Goal: Information Seeking & Learning: Learn about a topic

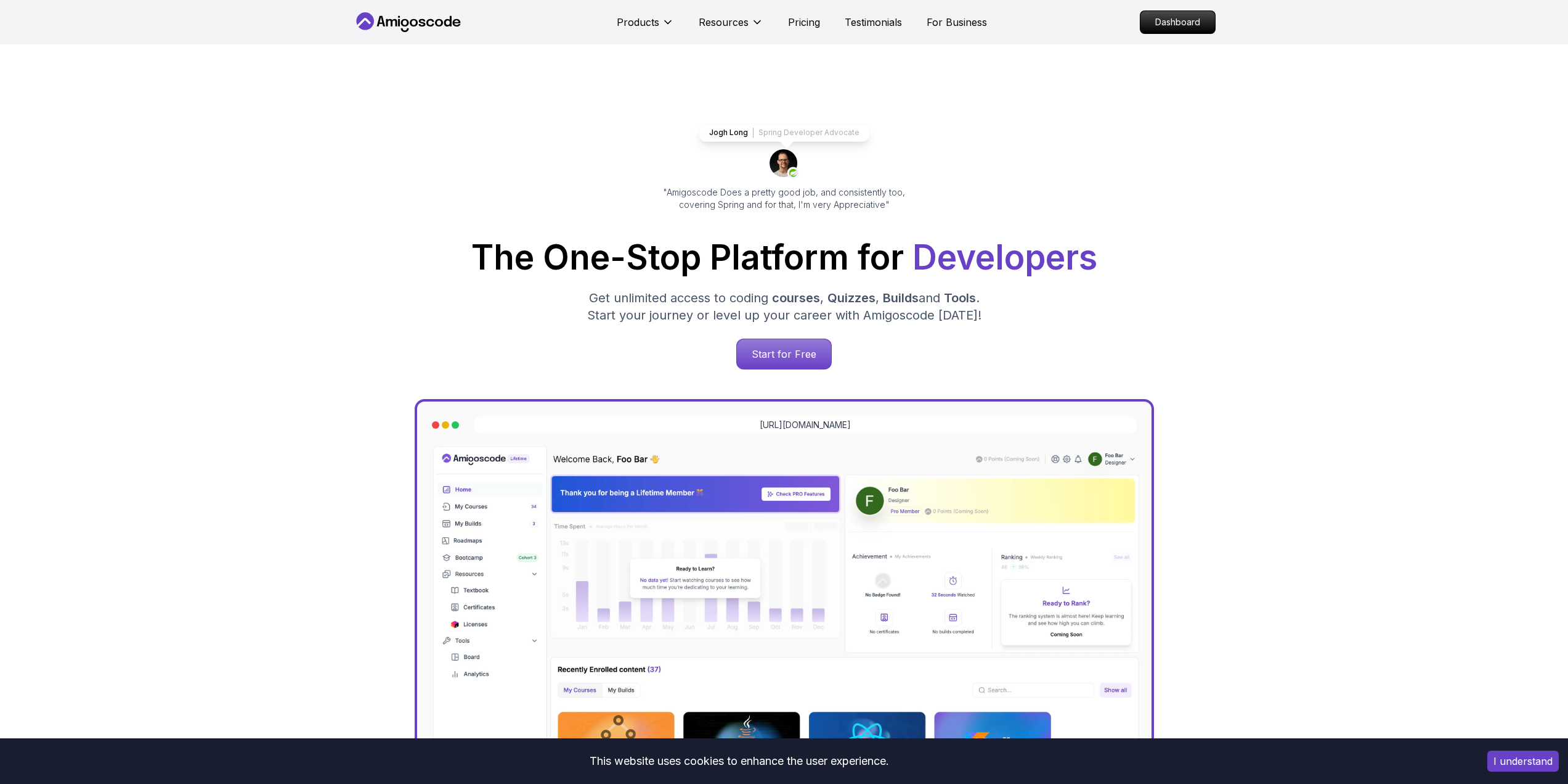
drag, startPoint x: 1167, startPoint y: 26, endPoint x: 1120, endPoint y: 72, distance: 65.8
click at [1167, 26] on p "Dashboard" at bounding box center [1177, 22] width 74 height 22
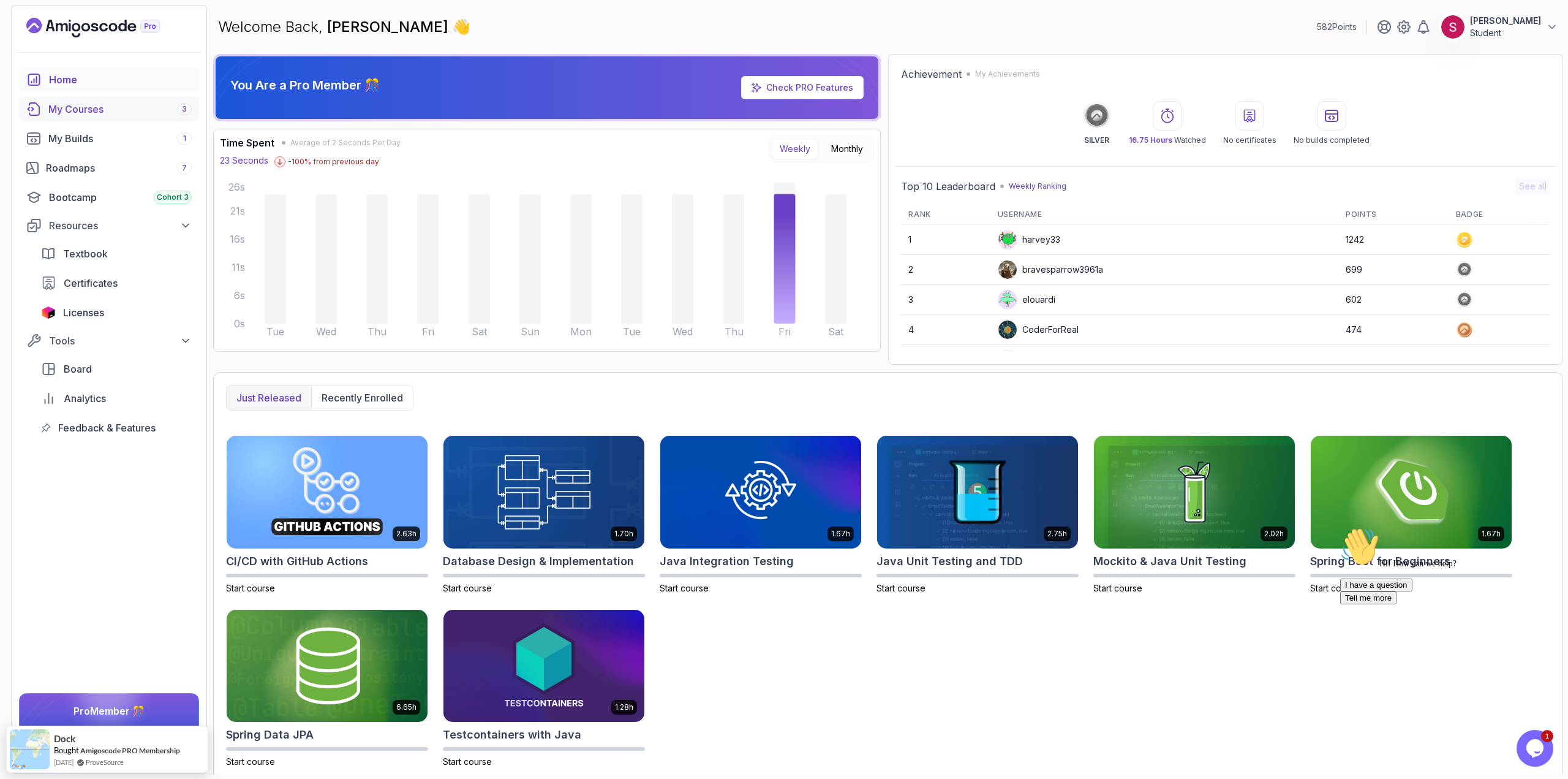
click at [130, 102] on div "My Courses 3" at bounding box center [119, 109] width 143 height 15
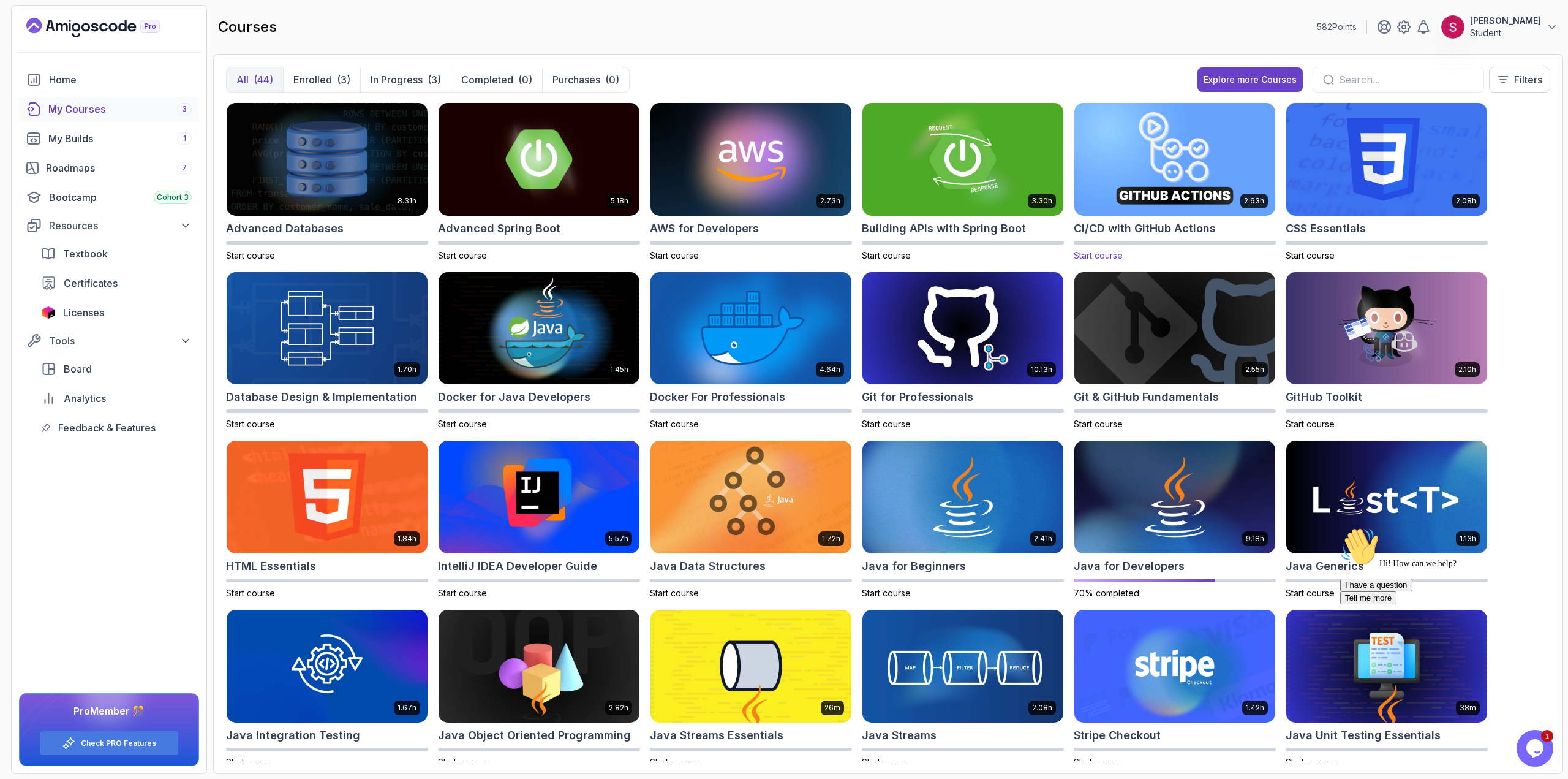
click at [1203, 171] on img at bounding box center [1175, 159] width 210 height 118
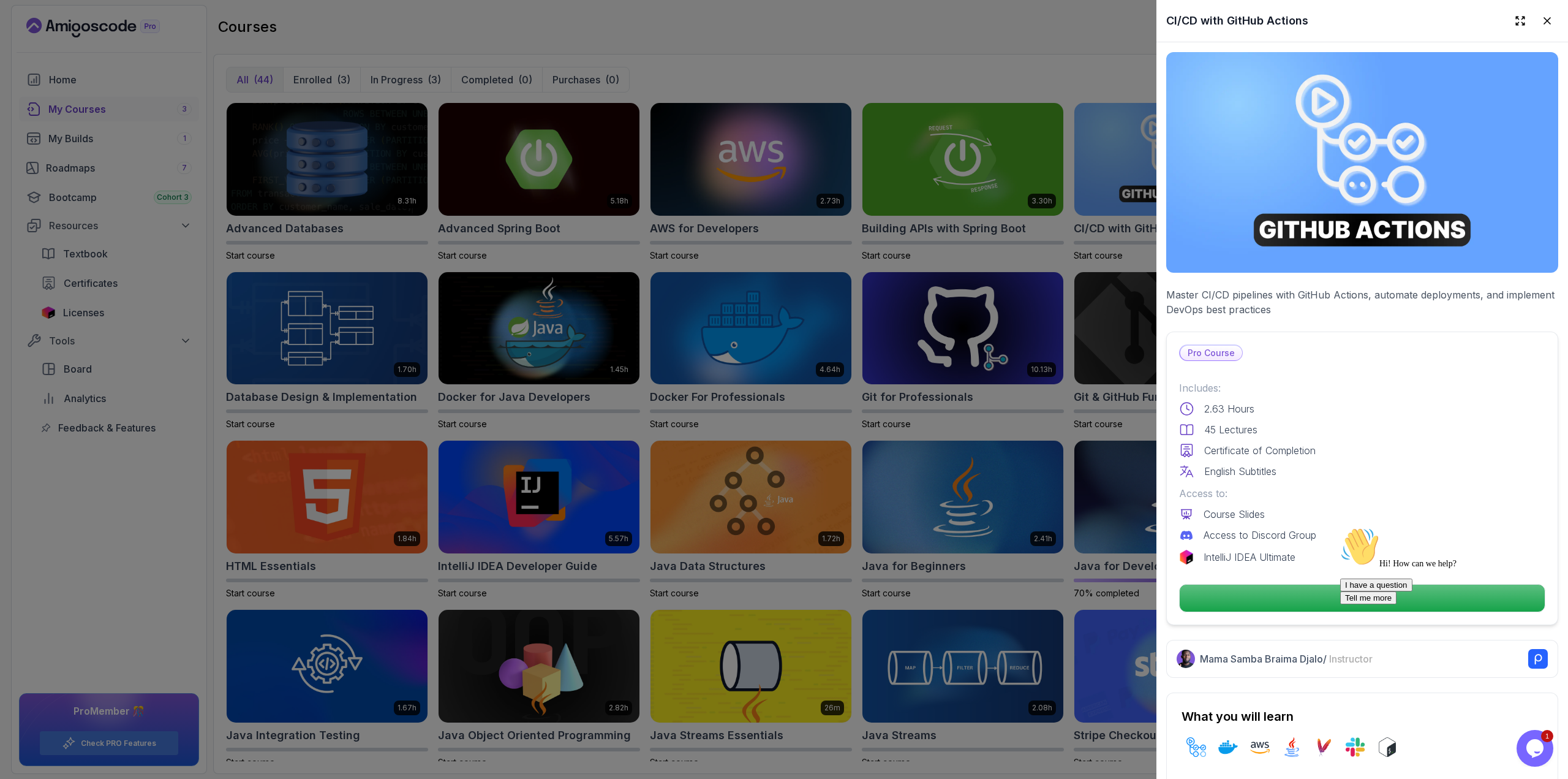
click at [1371, 527] on div at bounding box center [1450, 527] width 221 height 0
click at [1255, 594] on p "Continue" at bounding box center [1362, 598] width 347 height 26
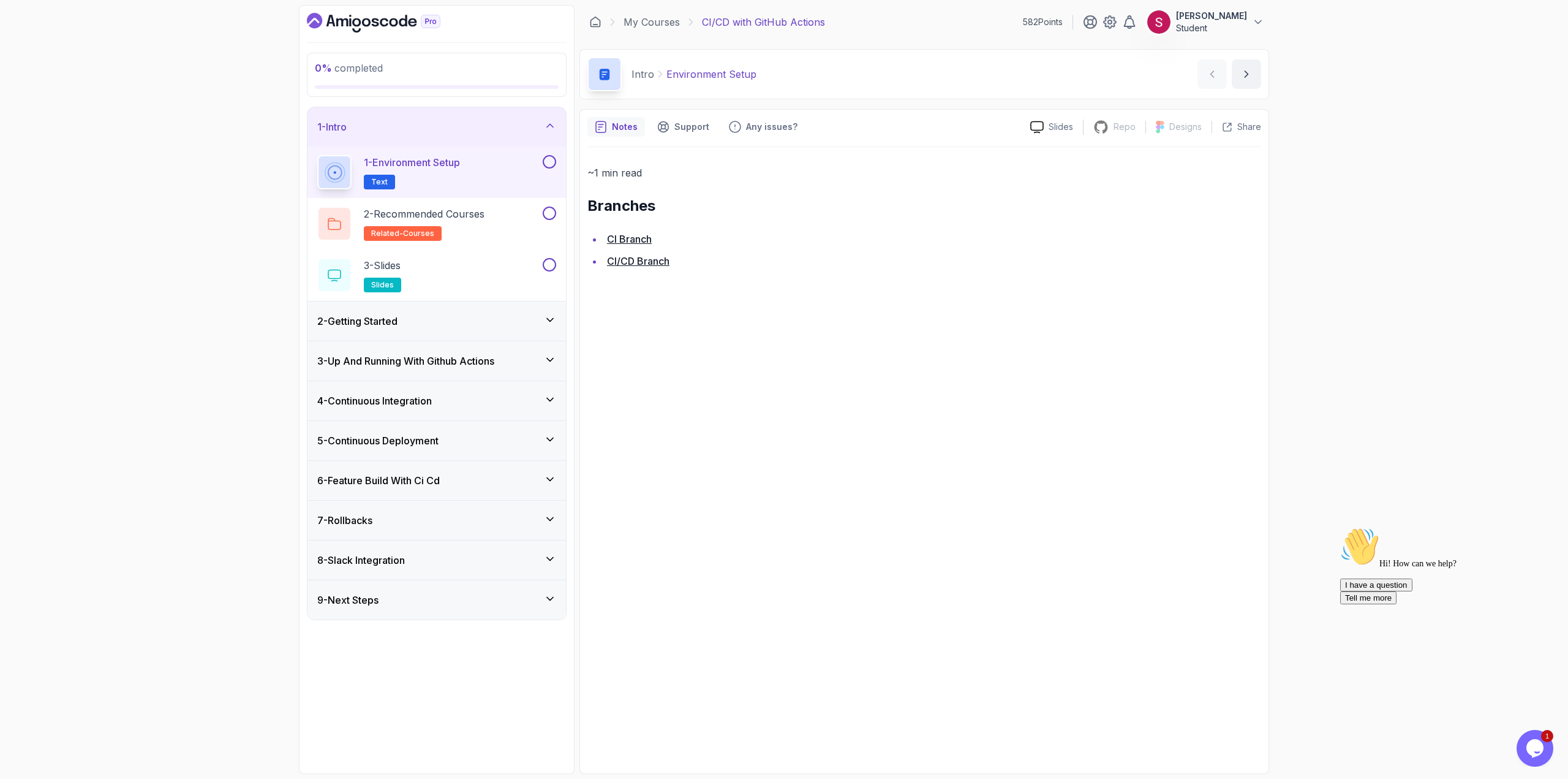
click at [413, 167] on p "1 - Environment Setup" at bounding box center [412, 162] width 96 height 15
click at [631, 241] on link "CI Branch" at bounding box center [629, 238] width 44 height 12
click at [474, 222] on h2 "2 - Recommended Courses related-courses" at bounding box center [424, 223] width 121 height 34
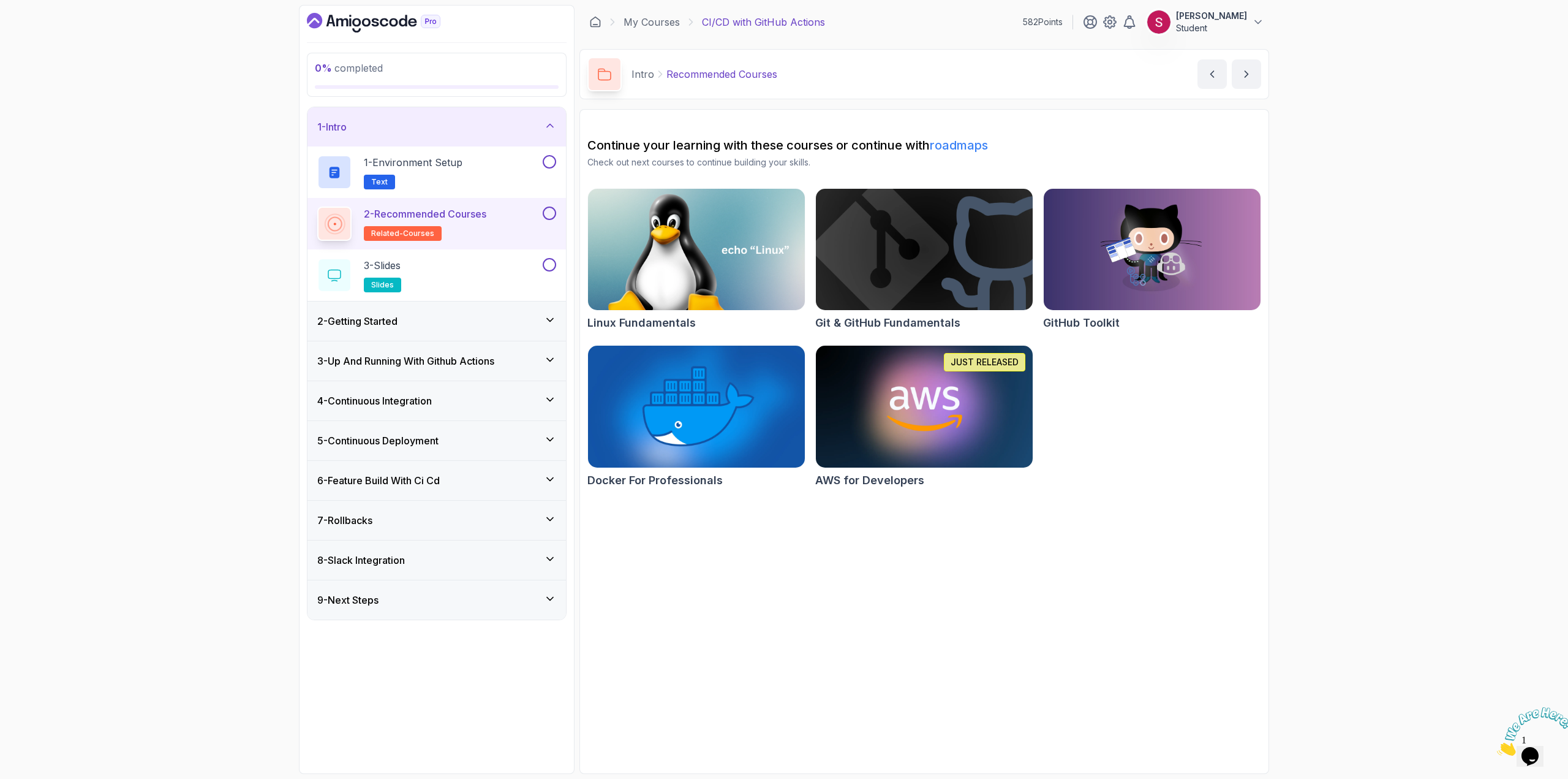
click at [442, 322] on div "2 - Getting Started" at bounding box center [437, 321] width 239 height 15
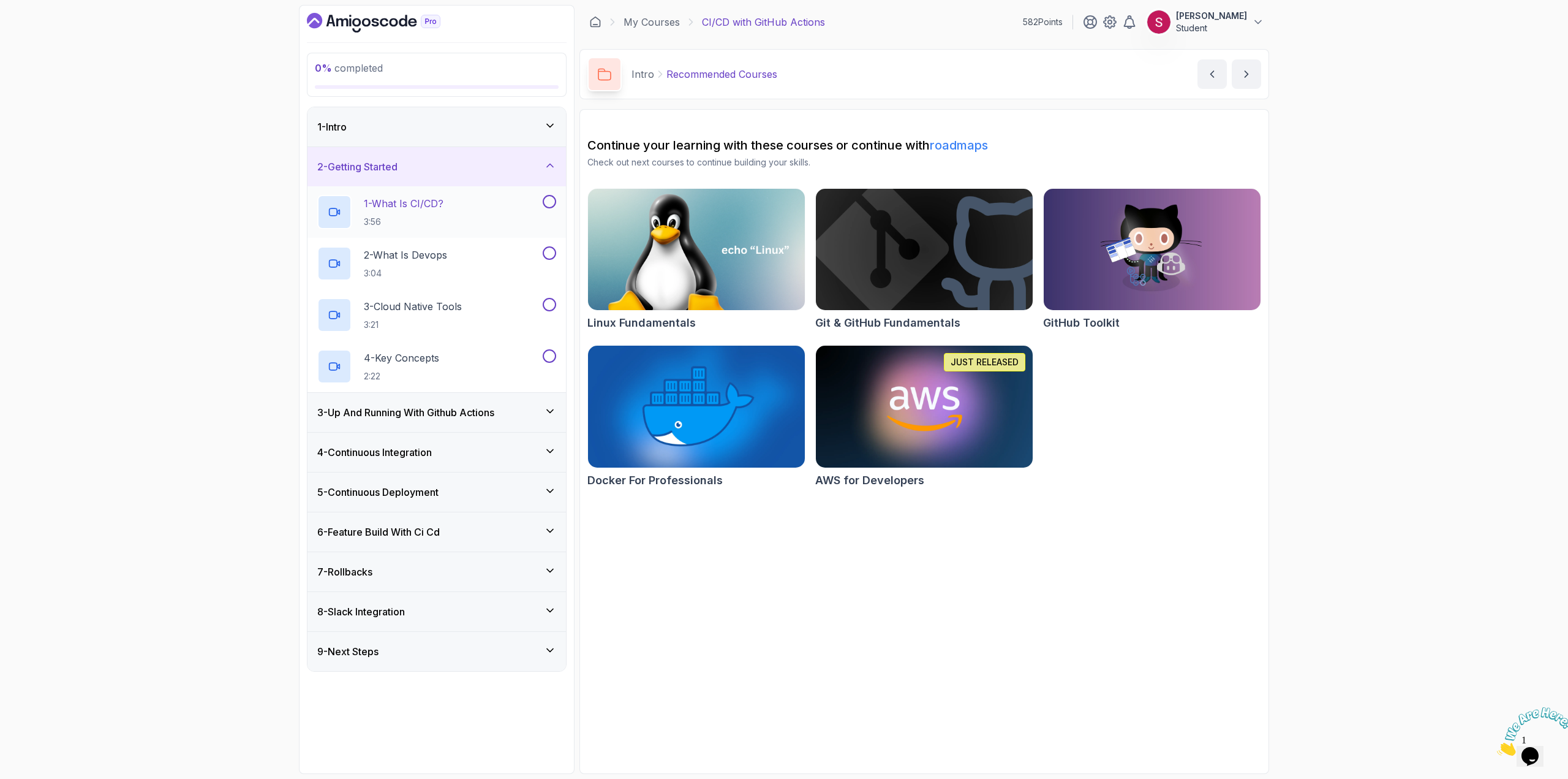
click at [463, 203] on div "1 - What Is CI/CD? 3:56" at bounding box center [429, 211] width 223 height 34
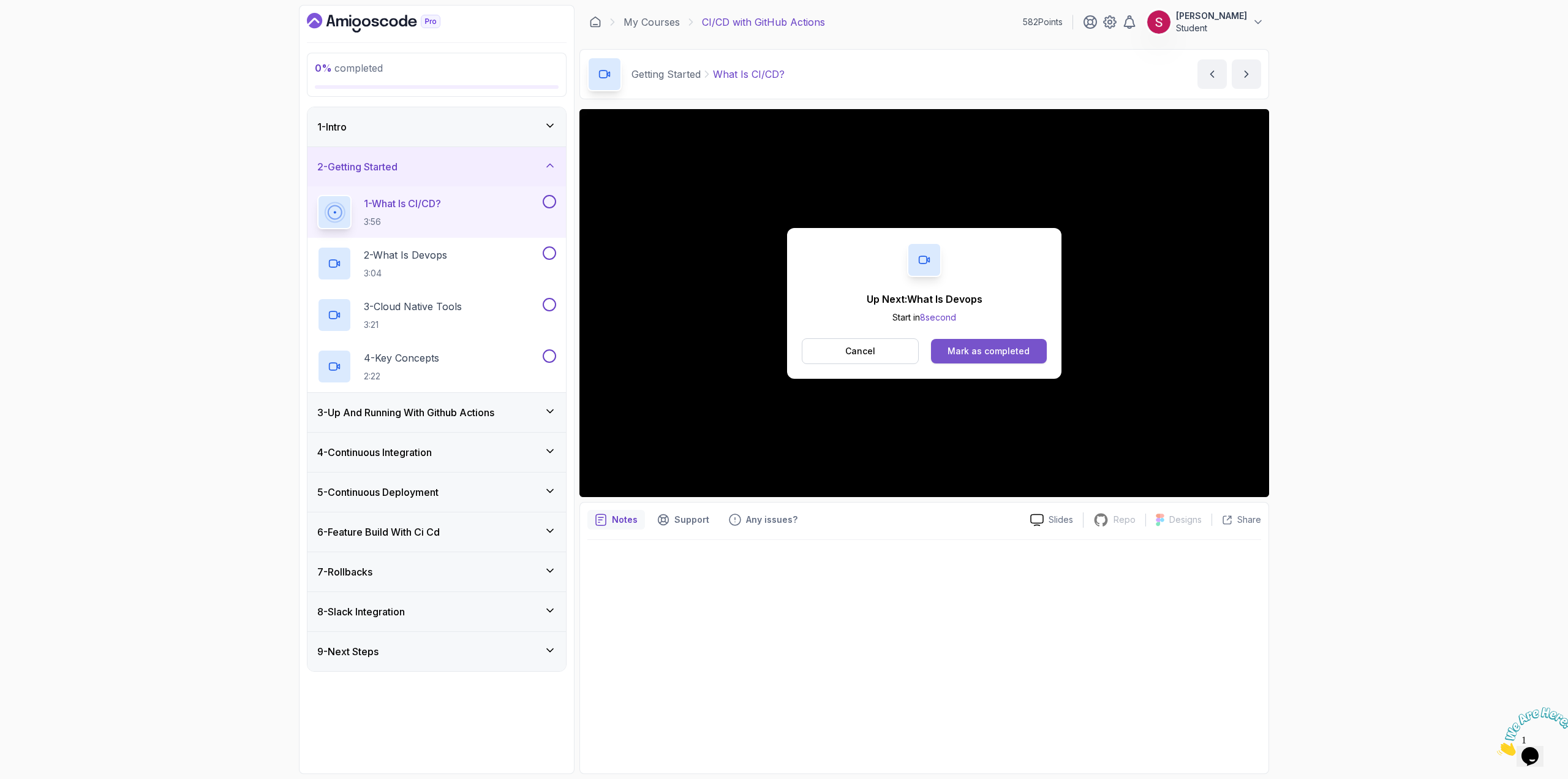
click at [999, 352] on div "Mark as completed" at bounding box center [988, 351] width 82 height 12
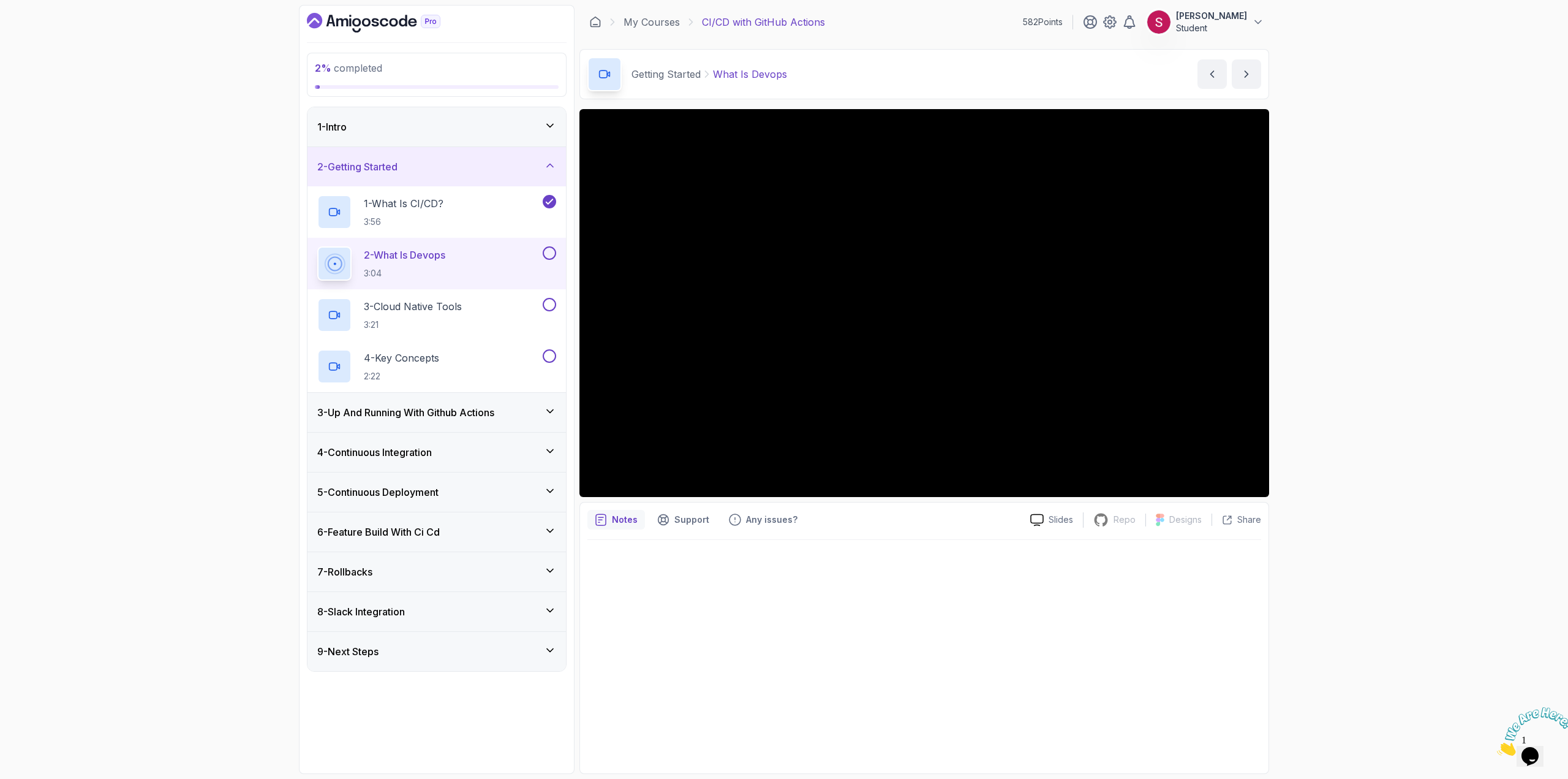
click at [368, 29] on icon "Dashboard" at bounding box center [374, 22] width 134 height 19
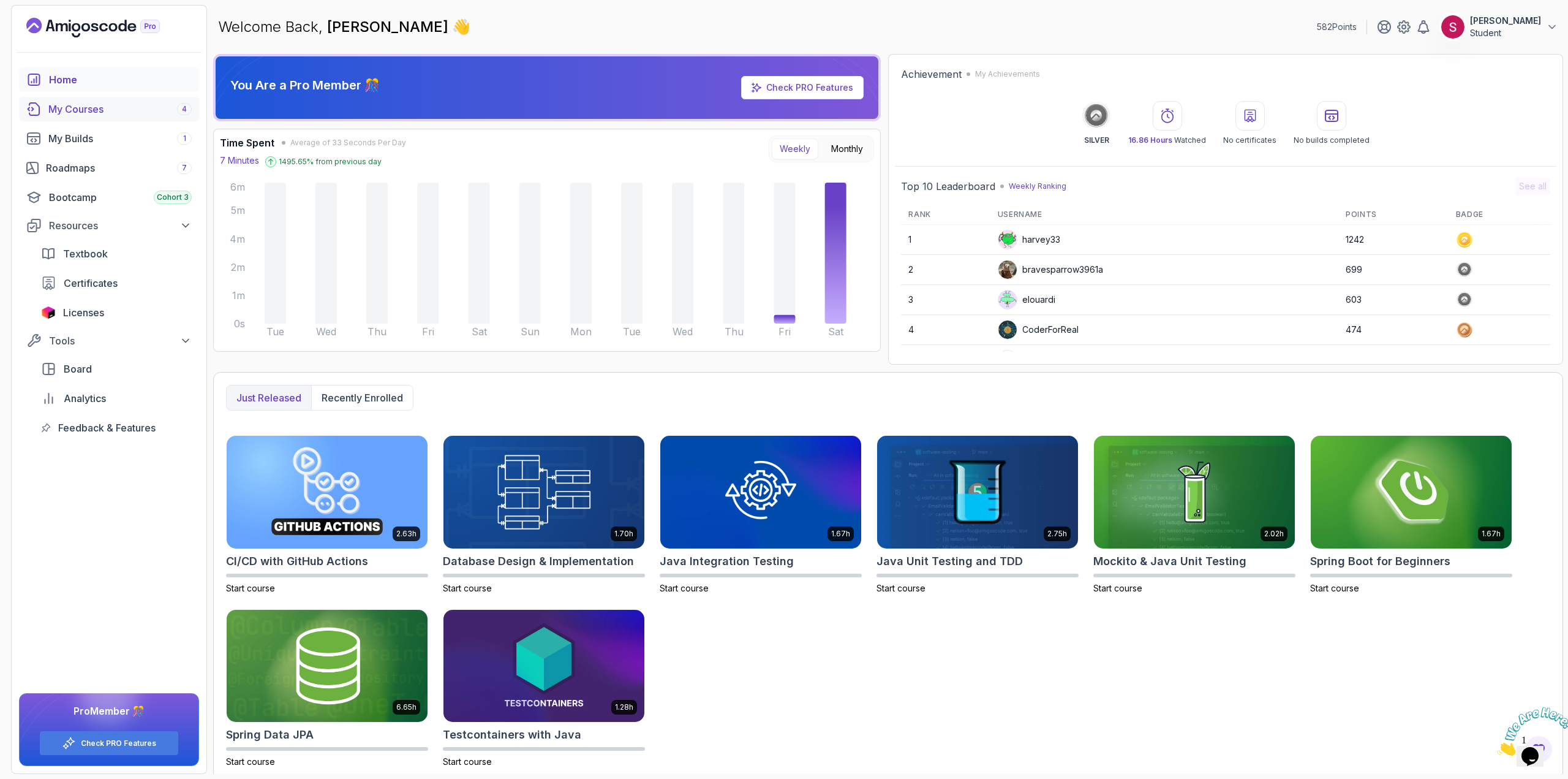
click at [124, 109] on div "My Courses 4" at bounding box center [119, 109] width 143 height 15
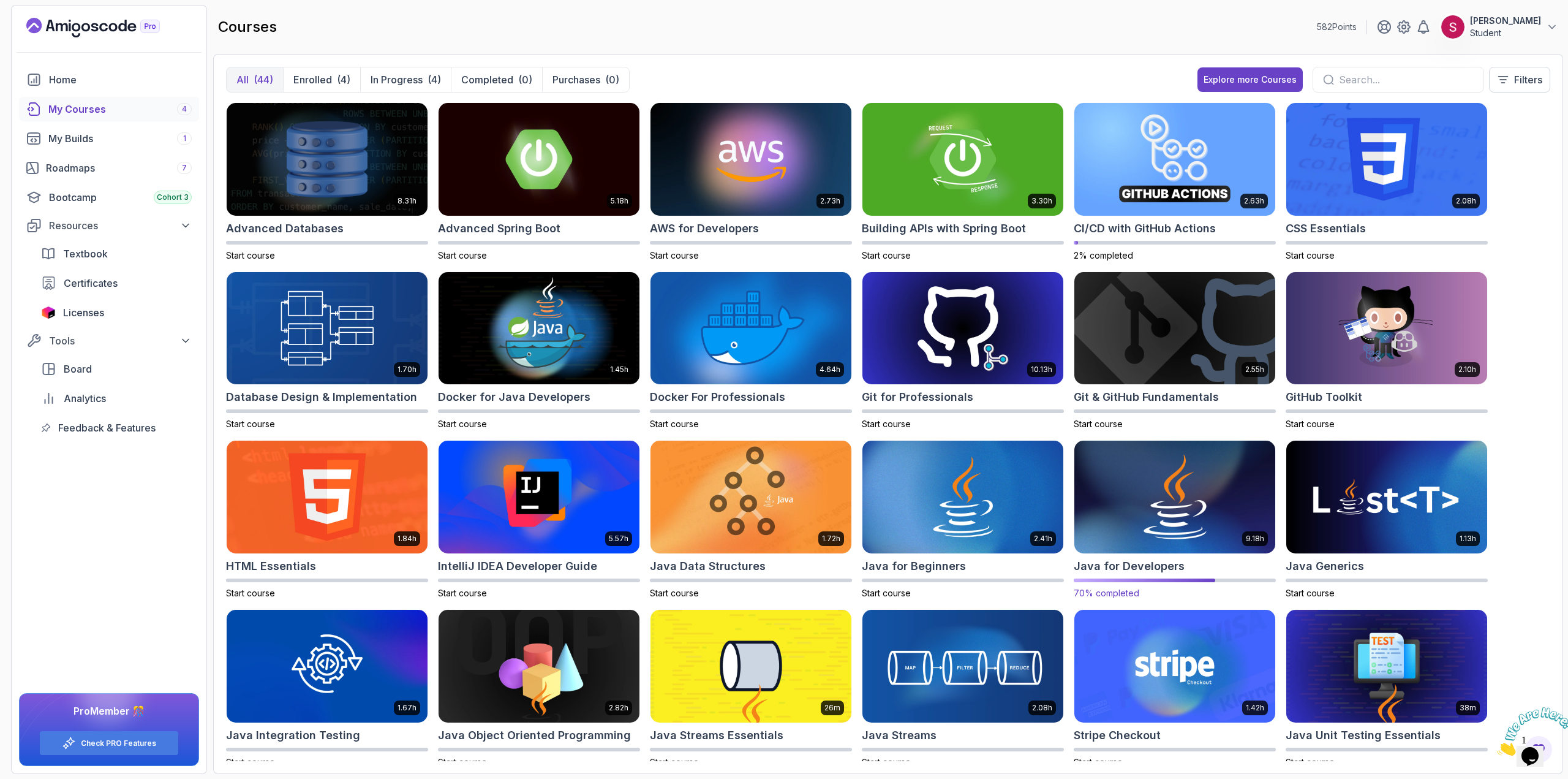
click at [1167, 500] on img at bounding box center [1175, 497] width 210 height 118
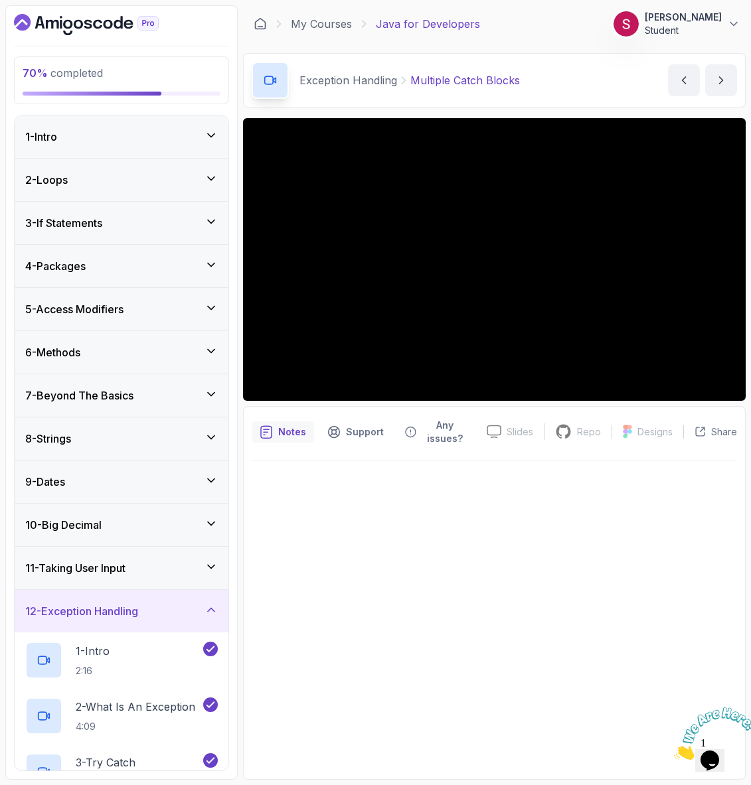
click at [71, 443] on h3 "8 - Strings" at bounding box center [48, 439] width 46 height 16
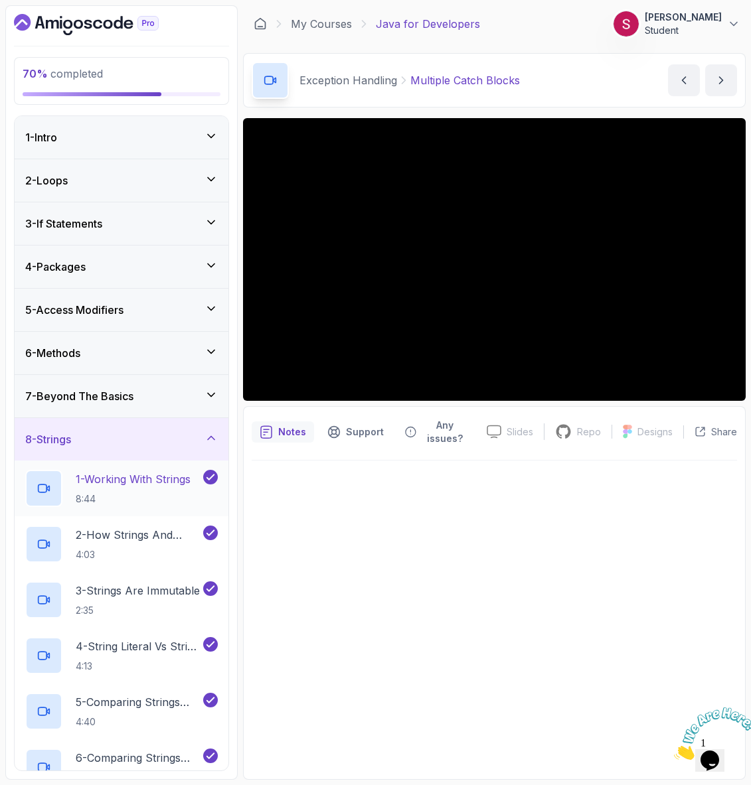
click at [108, 484] on p "1 - Working With Strings" at bounding box center [133, 479] width 115 height 16
click at [131, 309] on div "5 - Access Modifiers" at bounding box center [121, 310] width 192 height 16
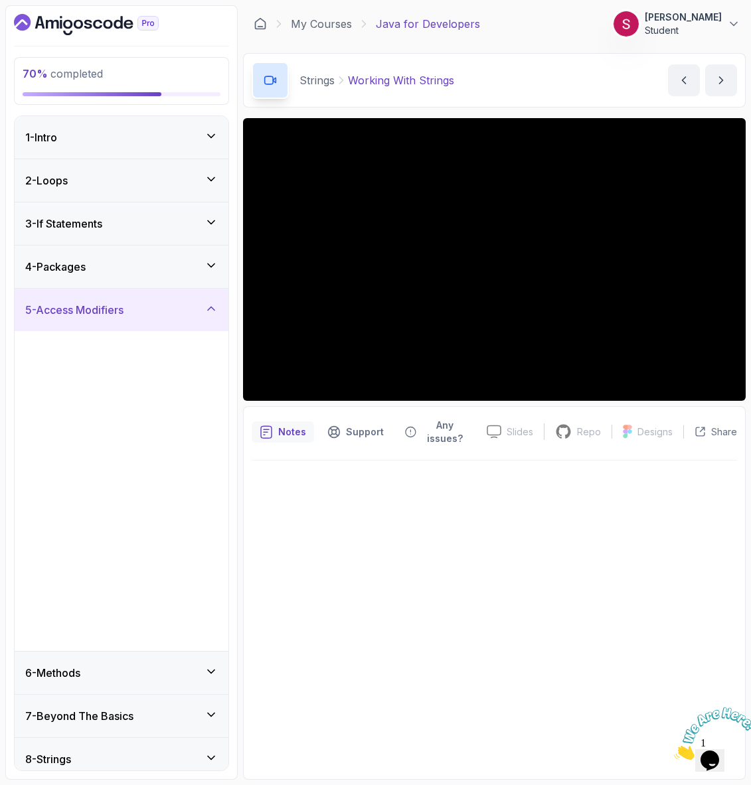
click at [131, 309] on div "5 - Access Modifiers" at bounding box center [121, 310] width 192 height 16
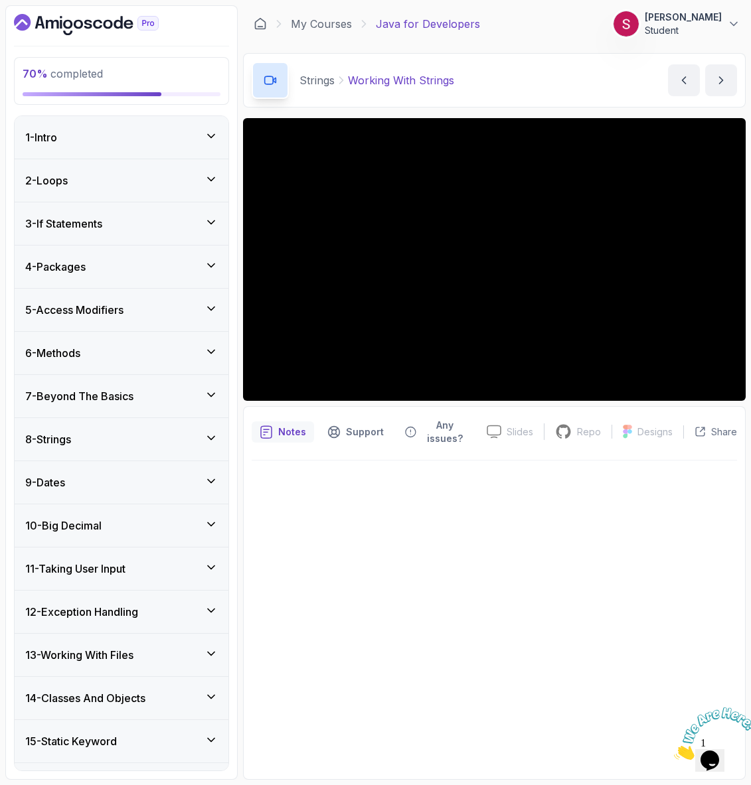
click at [131, 309] on div "5 - Access Modifiers" at bounding box center [121, 310] width 192 height 16
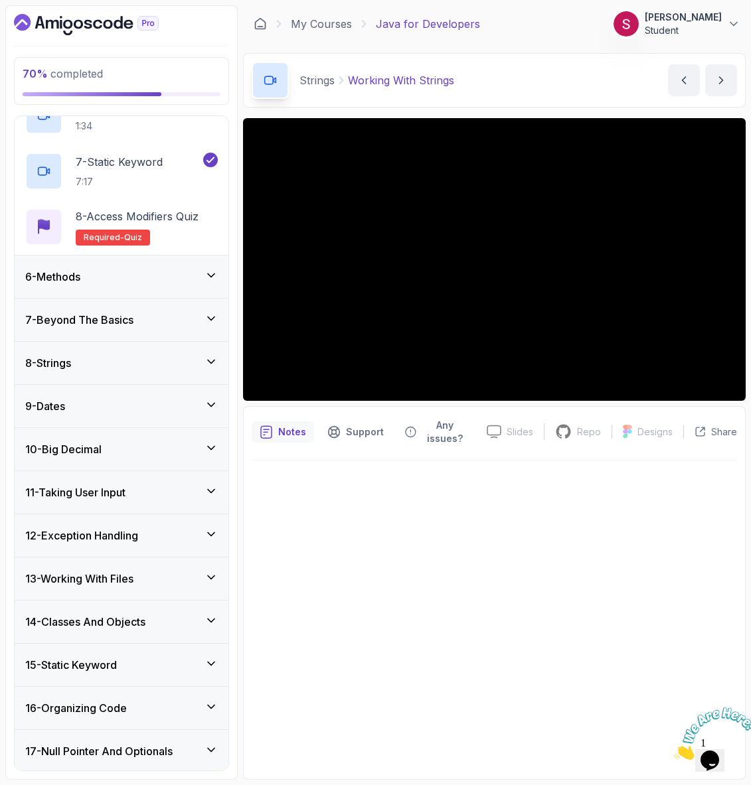
scroll to position [531, 0]
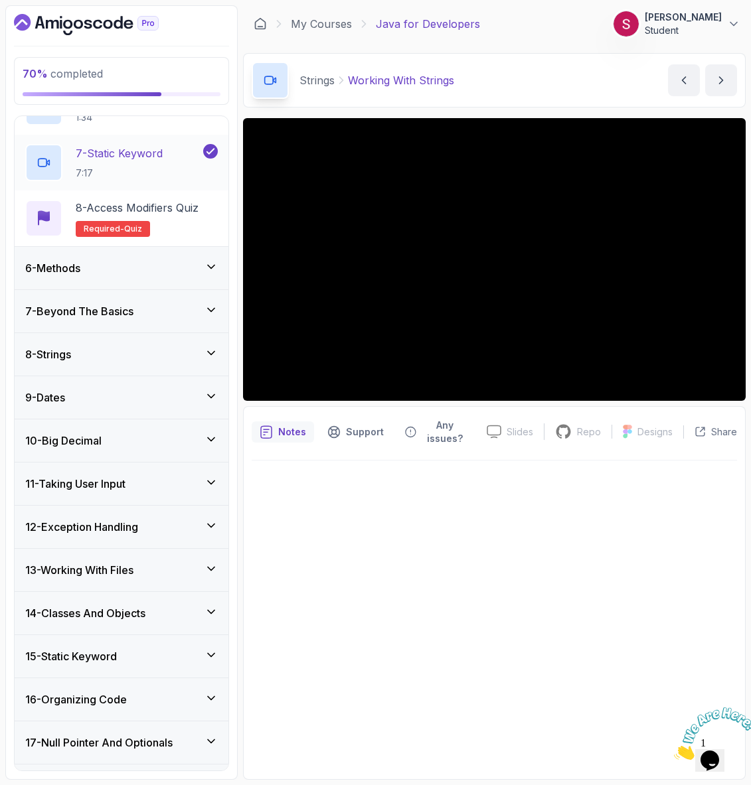
click at [127, 153] on p "7 - Static Keyword" at bounding box center [119, 153] width 87 height 16
click at [126, 153] on p "7 - Static Keyword" at bounding box center [119, 153] width 87 height 16
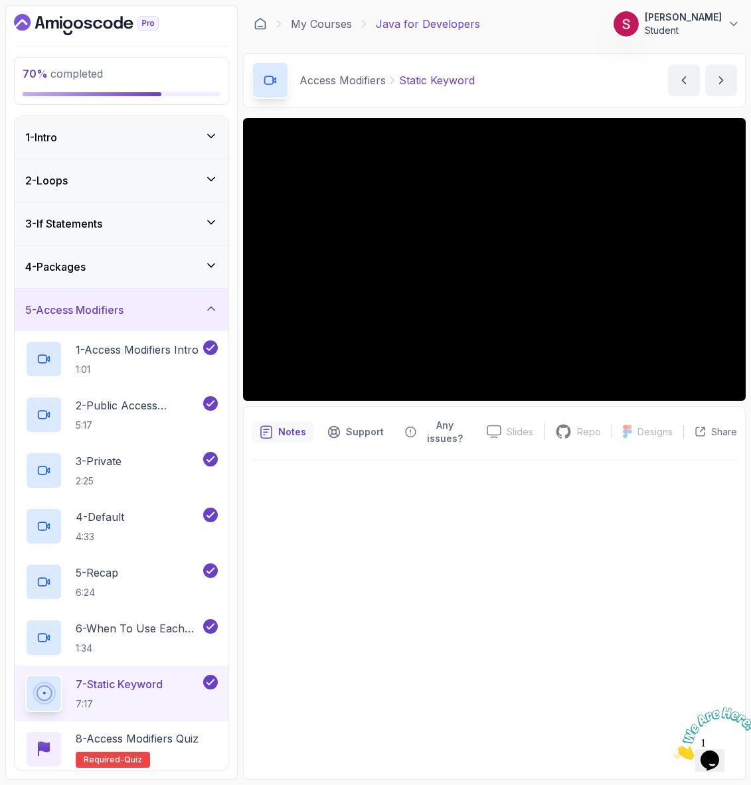
click at [134, 139] on div "1 - Intro" at bounding box center [121, 137] width 192 height 16
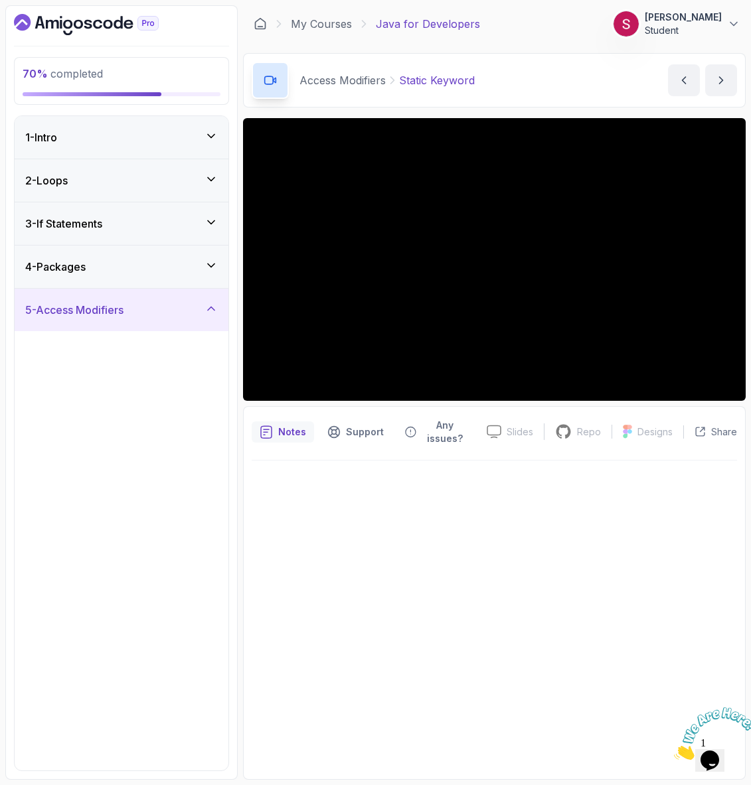
click at [134, 139] on div "1 - Intro" at bounding box center [121, 137] width 192 height 16
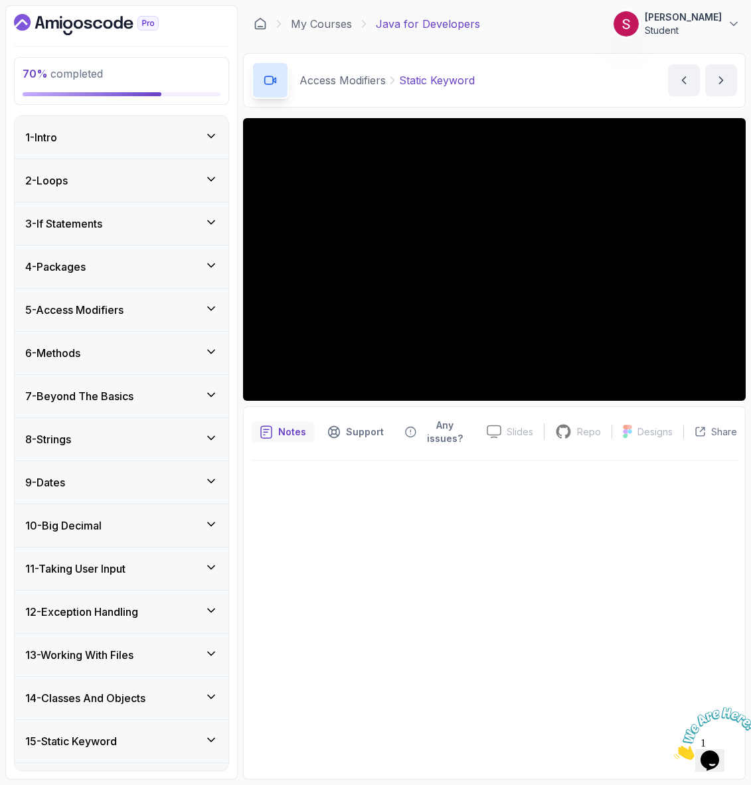
click at [133, 141] on div "1 - Intro" at bounding box center [121, 137] width 192 height 16
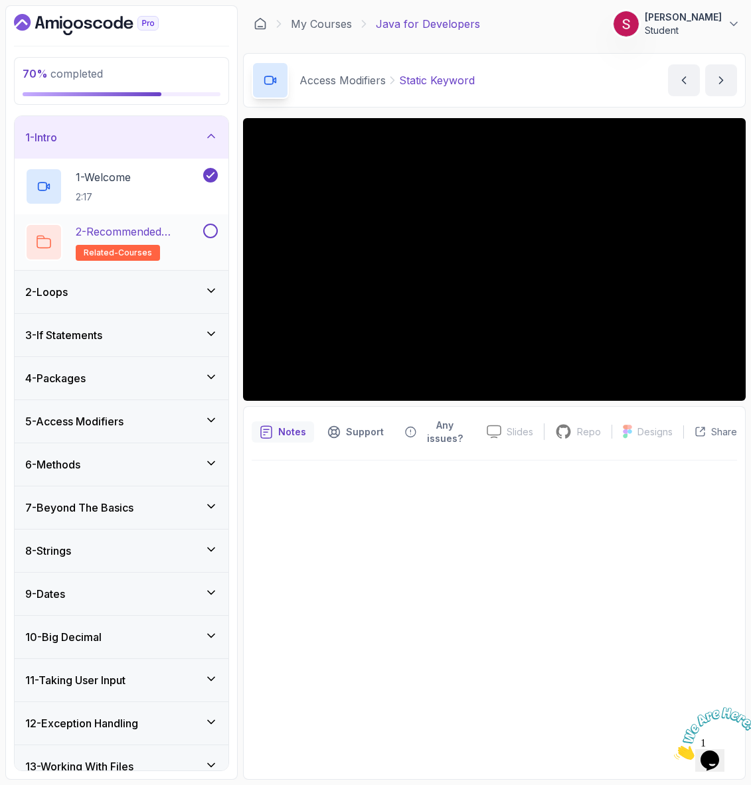
click at [162, 232] on p "2 - Recommended Courses" at bounding box center [138, 232] width 125 height 16
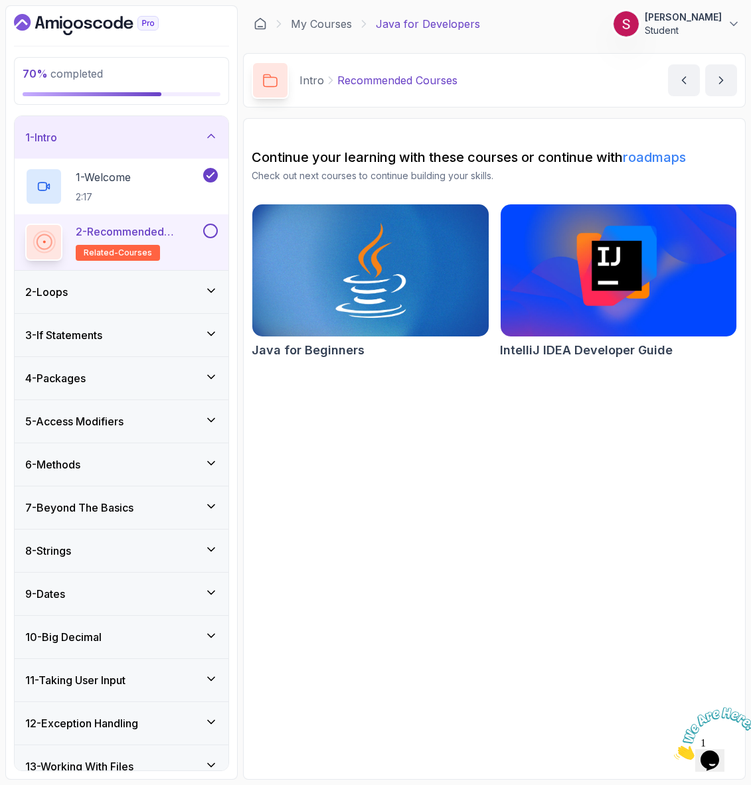
click at [139, 290] on div "2 - Loops" at bounding box center [121, 292] width 192 height 16
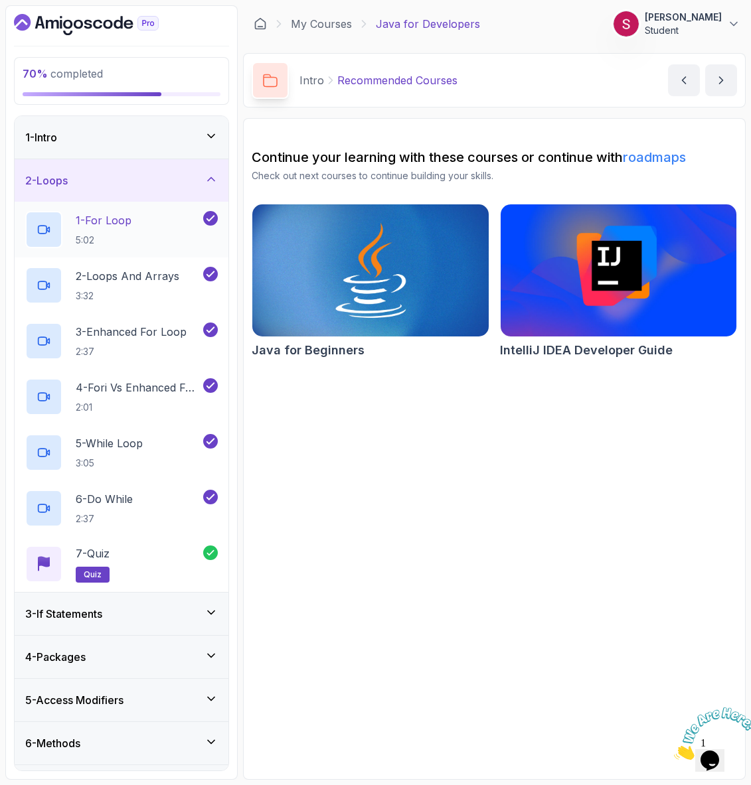
click at [141, 218] on div "1 - For Loop 5:02" at bounding box center [112, 229] width 175 height 37
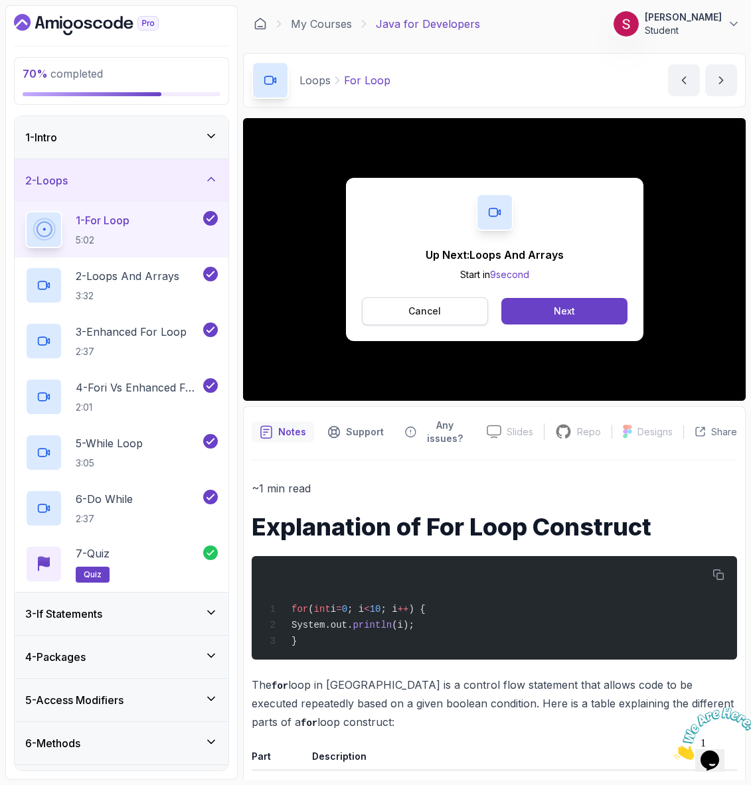
click at [457, 319] on button "Cancel" at bounding box center [425, 311] width 127 height 28
click at [585, 305] on button "Next" at bounding box center [563, 311] width 125 height 27
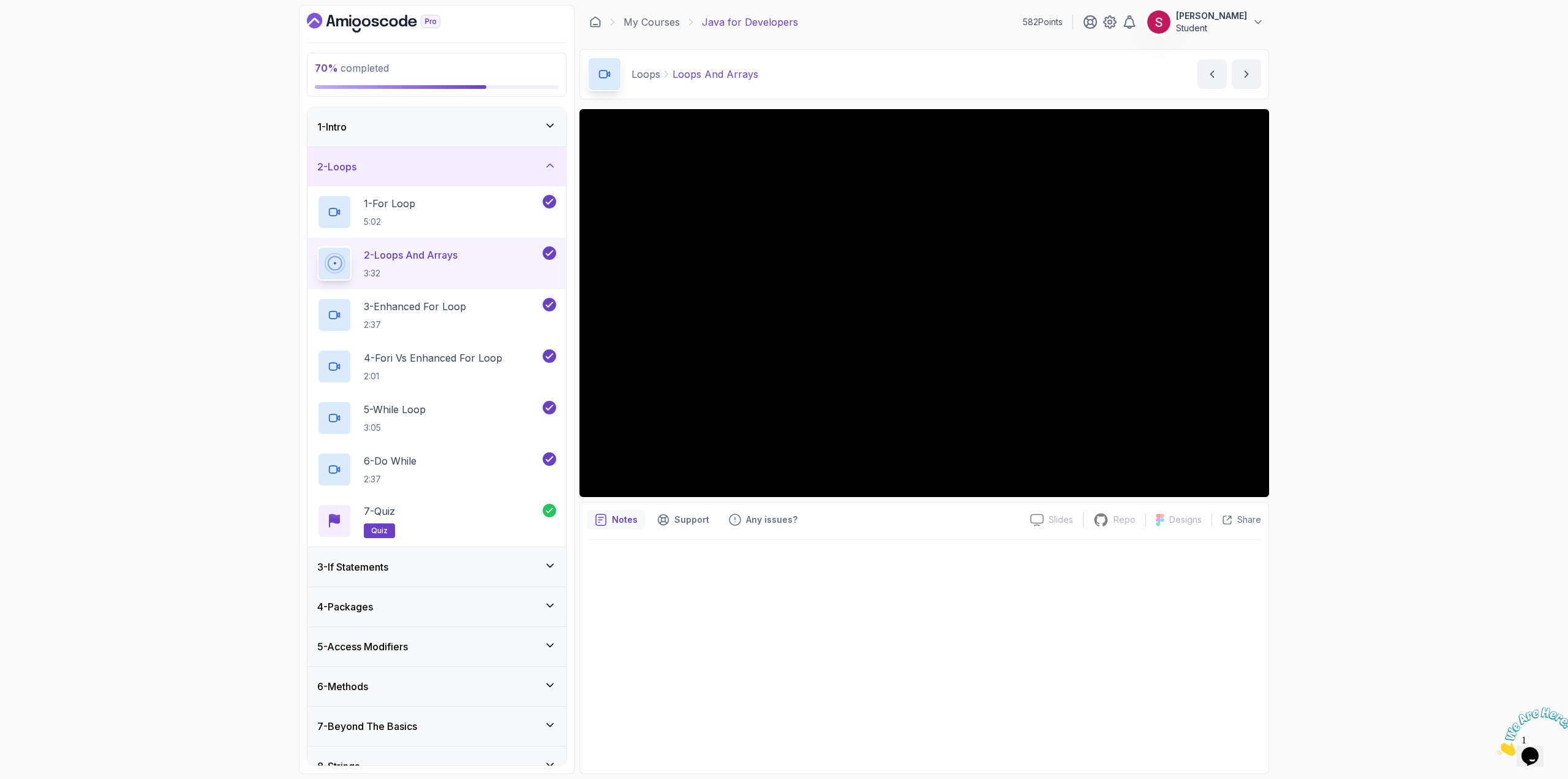
click at [168, 345] on div "70 % completed 1 - Intro 2 - Loops 1 - For Loop 5:02 2 - Loops And Arrays 3:32 …" at bounding box center [784, 390] width 1568 height 779
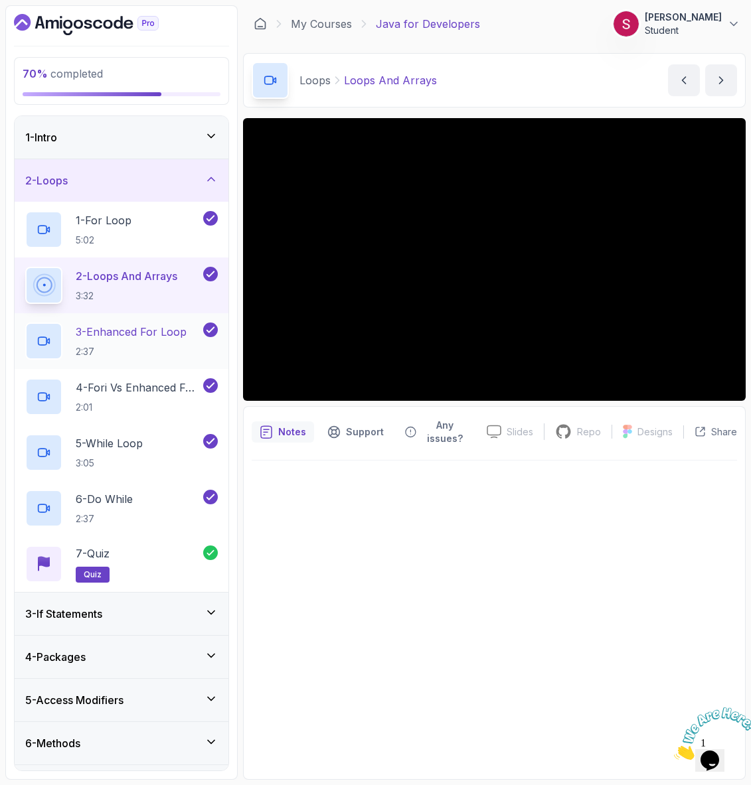
click at [129, 350] on p "2:37" at bounding box center [131, 351] width 111 height 13
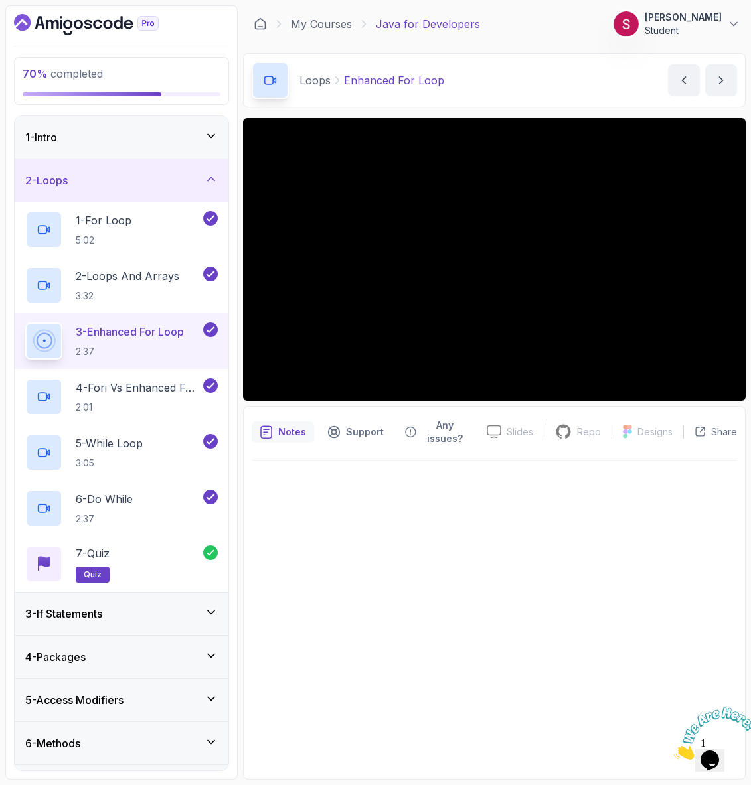
drag, startPoint x: 83, startPoint y: 327, endPoint x: 138, endPoint y: 330, distance: 55.2
click at [138, 330] on p "3 - Enhanced For Loop" at bounding box center [130, 332] width 108 height 16
drag, startPoint x: 462, startPoint y: 86, endPoint x: 341, endPoint y: 80, distance: 121.0
click at [341, 80] on div "Loops Enhanced For Loop Enhanced For Loop by nelson" at bounding box center [494, 80] width 502 height 54
copy p "Enhanced For Loop"
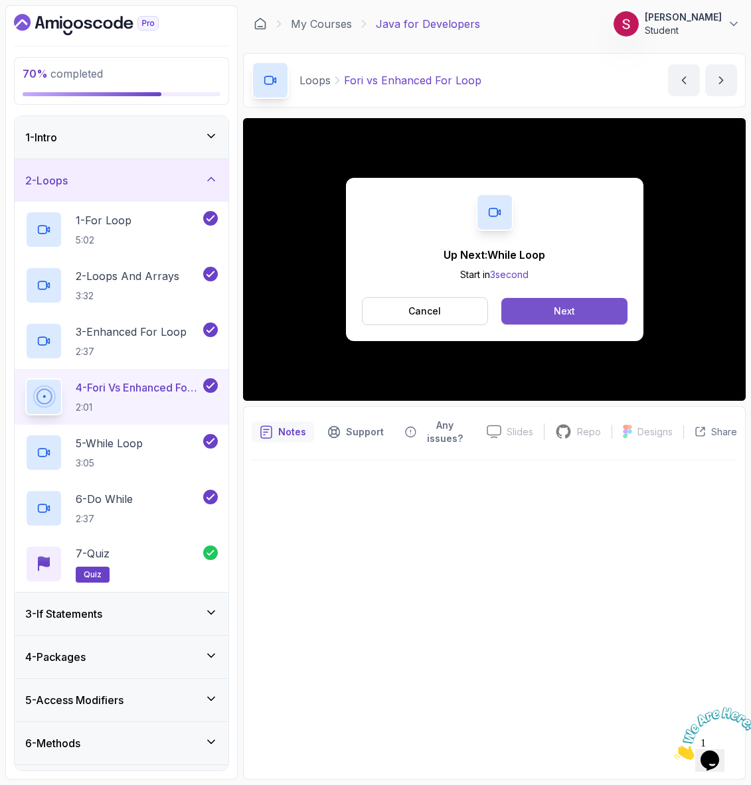
click at [575, 307] on button "Next" at bounding box center [563, 311] width 125 height 27
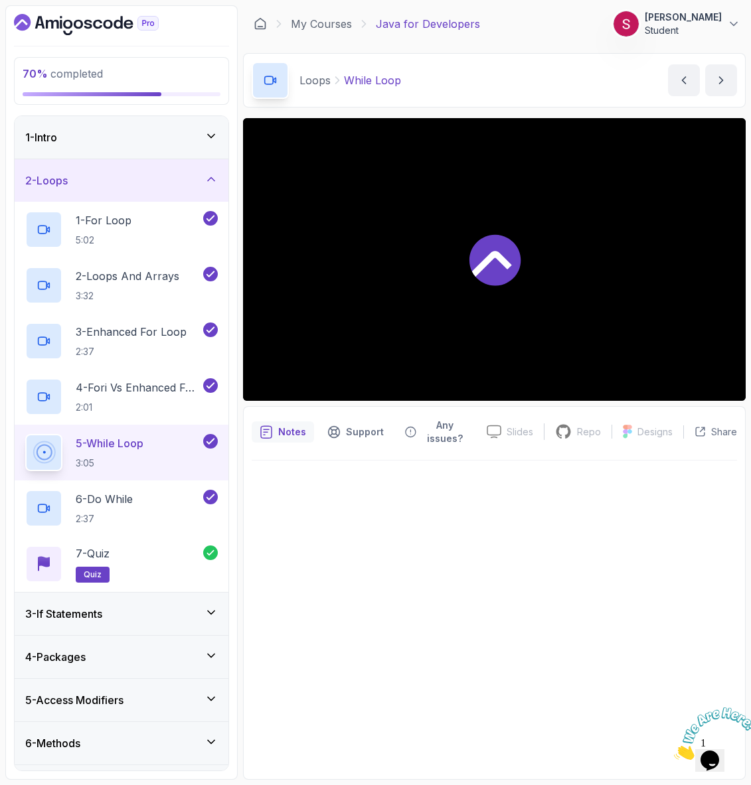
click at [597, 279] on div at bounding box center [494, 259] width 502 height 283
